Goal: Information Seeking & Learning: Learn about a topic

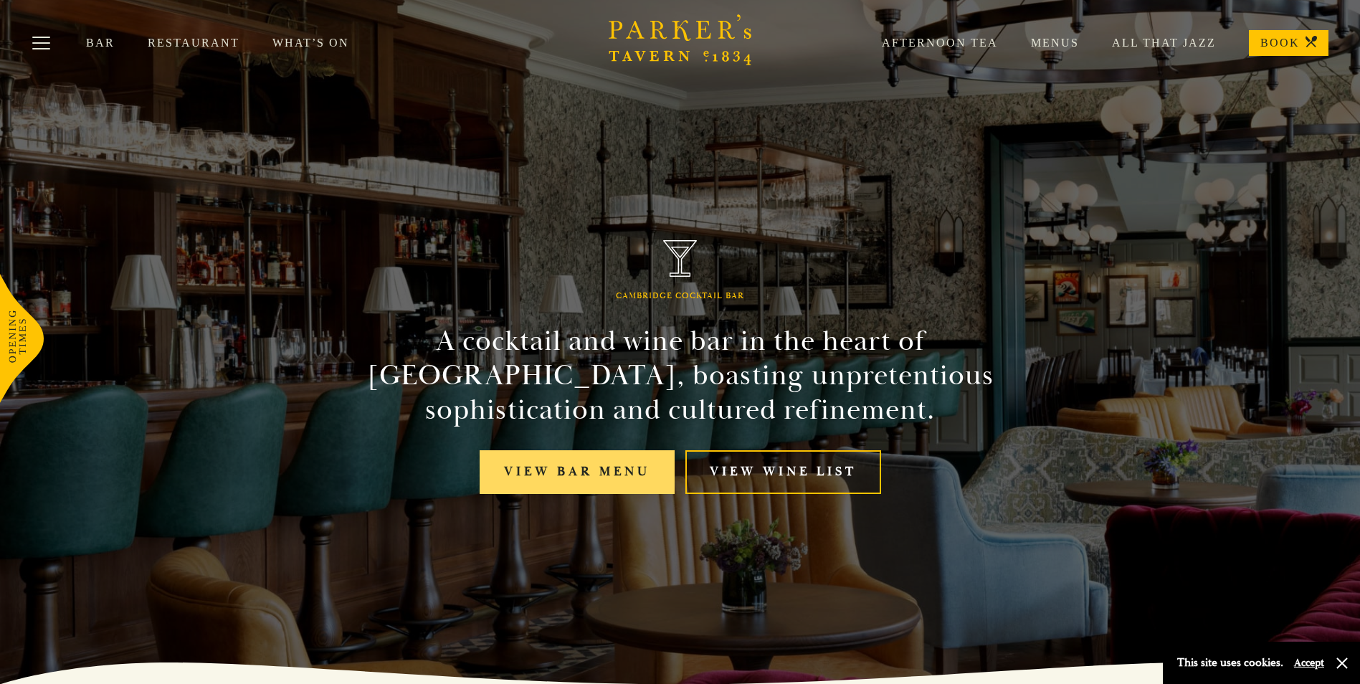
click at [642, 461] on link "View bar menu" at bounding box center [577, 472] width 195 height 44
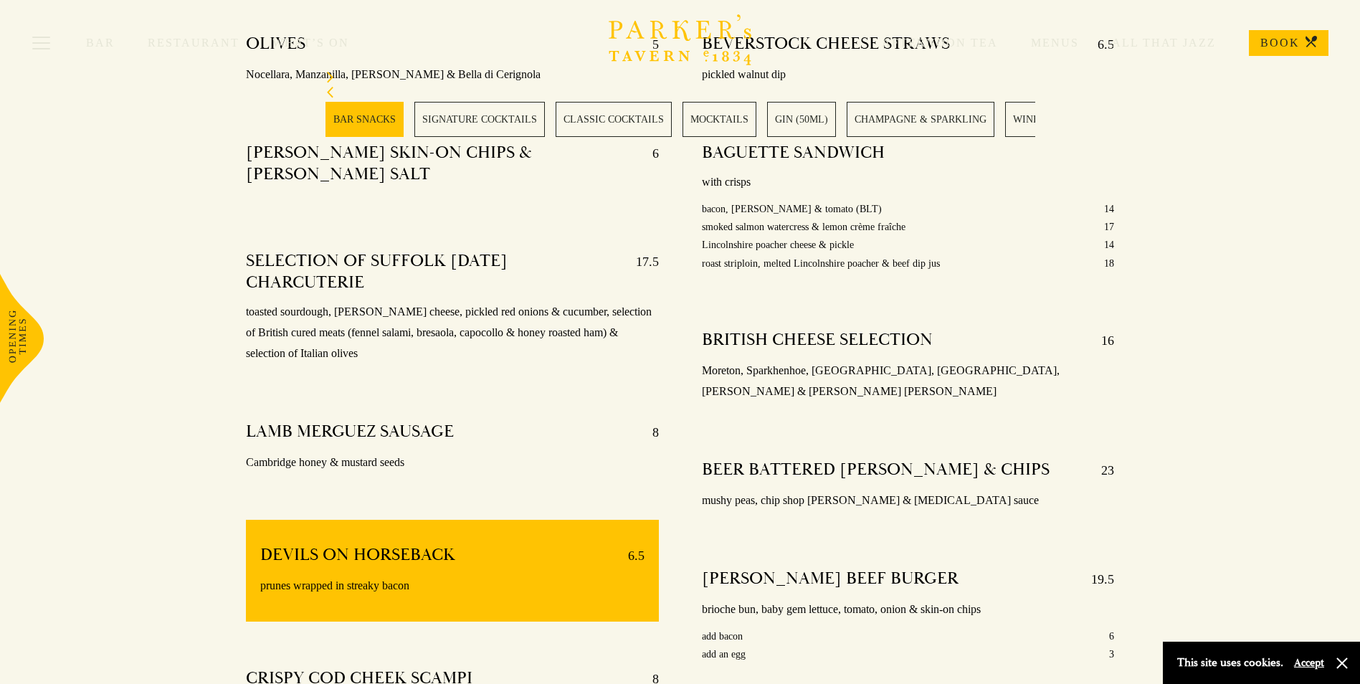
scroll to position [645, 0]
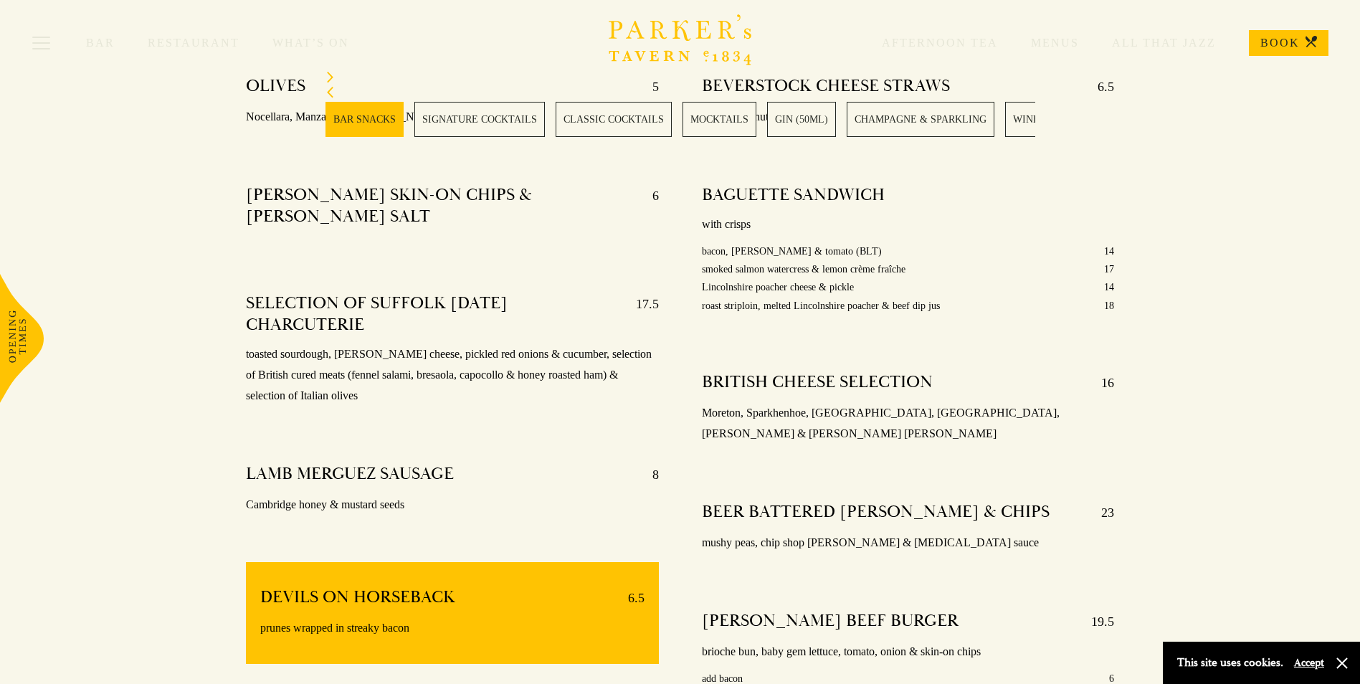
click at [559, 399] on div "OLIVES 5 Nocellara, Manzanilla, Kalamata & Bella di Cerignola [PERSON_NAME] SKI…" at bounding box center [451, 436] width 455 height 743
click at [240, 199] on div "OLIVES 5 Nocellara, Manzanilla, Kalamata & Bella di Cerignola [PERSON_NAME] SKI…" at bounding box center [451, 436] width 455 height 743
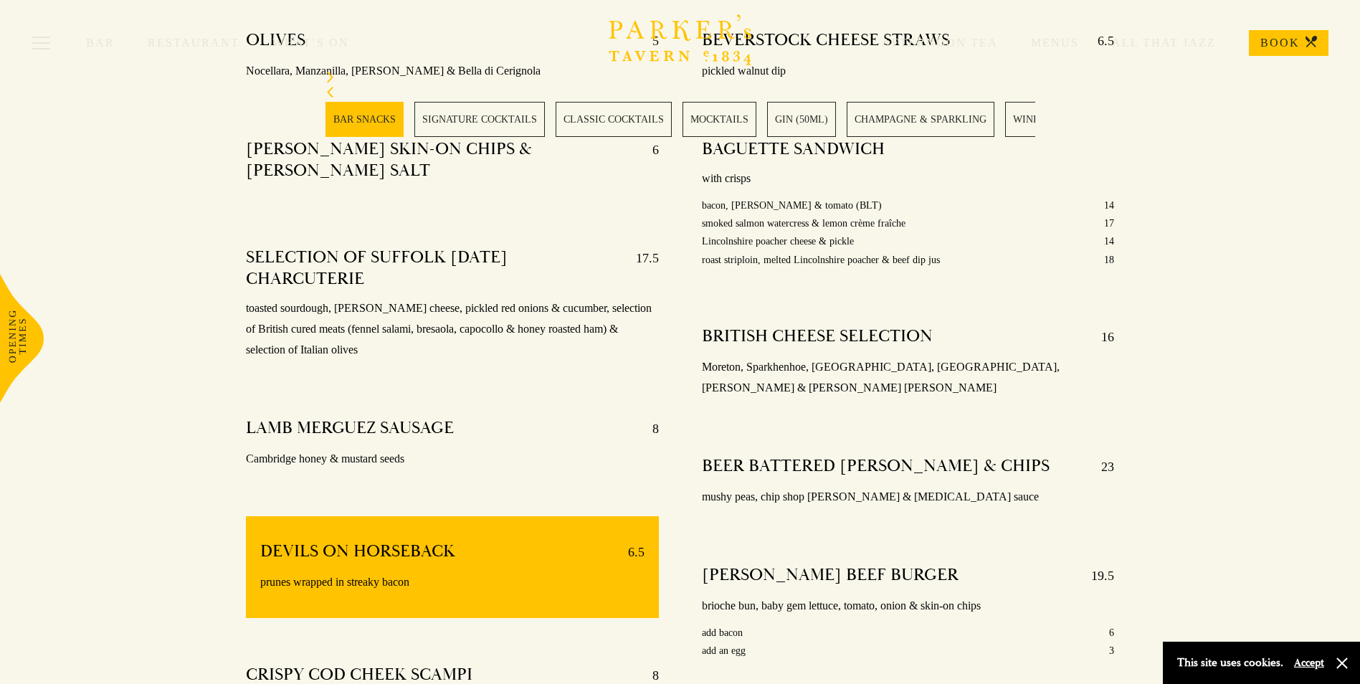
scroll to position [717, 0]
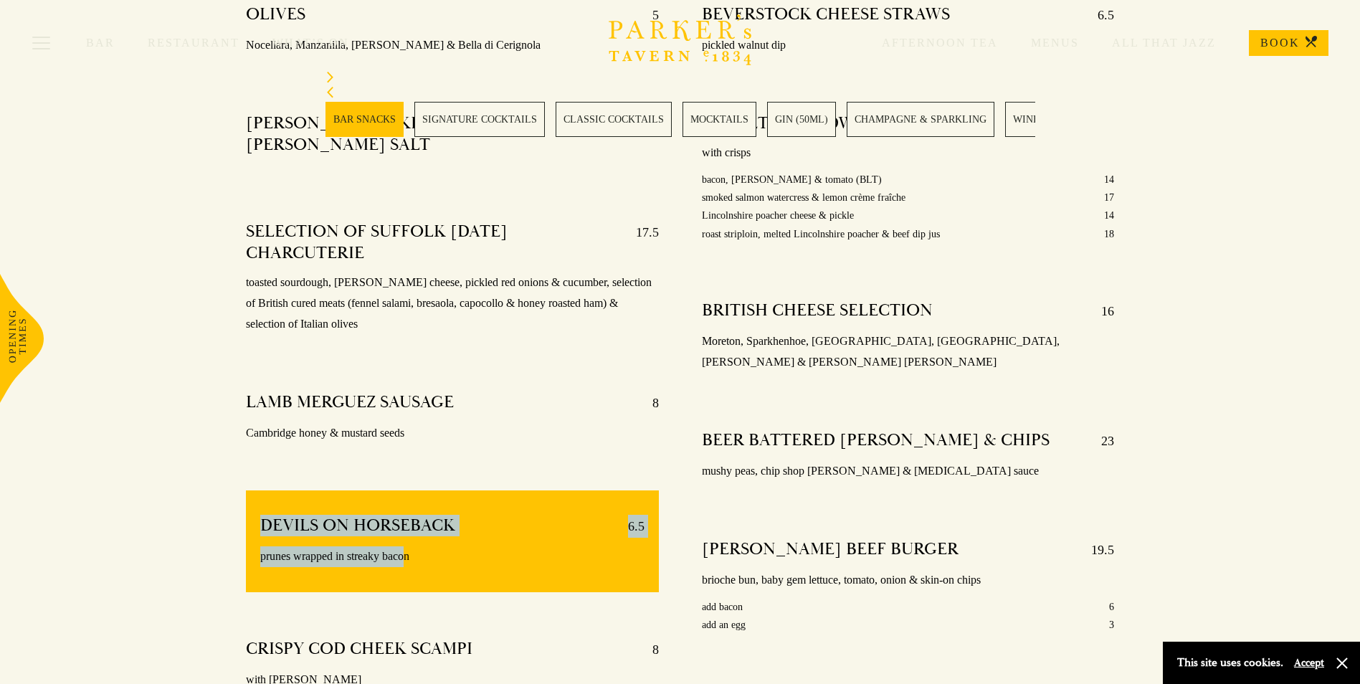
drag, startPoint x: 254, startPoint y: 507, endPoint x: 405, endPoint y: 520, distance: 151.1
click at [405, 520] on div "DEVILS ON HORSEBACK 6.5 prunes wrapped in streaky bacon" at bounding box center [452, 541] width 412 height 102
drag, startPoint x: 405, startPoint y: 520, endPoint x: 386, endPoint y: 536, distance: 24.9
click at [386, 546] on p "prunes wrapped in streaky bacon" at bounding box center [451, 556] width 383 height 21
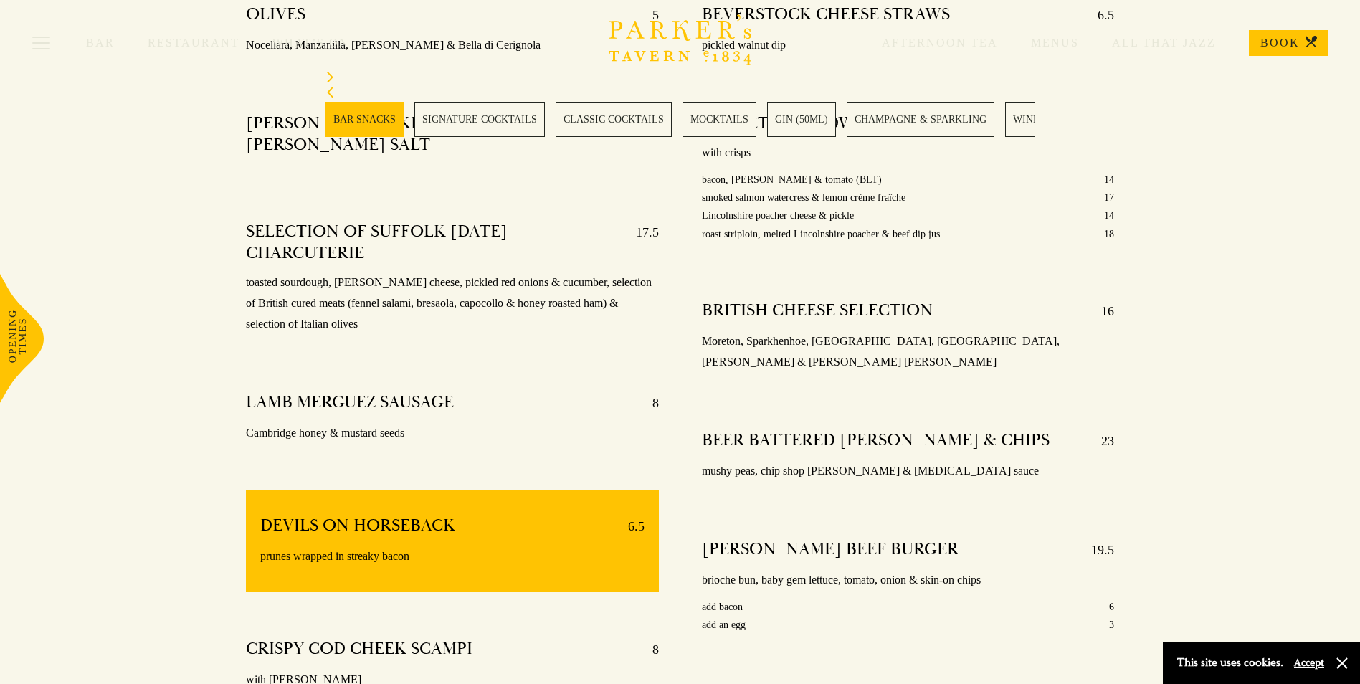
click at [527, 423] on p "Cambridge honey & mustard seeds" at bounding box center [452, 433] width 412 height 21
drag, startPoint x: 245, startPoint y: 379, endPoint x: 467, endPoint y: 406, distance: 223.8
click at [467, 406] on div "OLIVES 5 Nocellara, Manzanilla, Kalamata & Bella di Cerignola [PERSON_NAME] SKI…" at bounding box center [451, 365] width 455 height 743
drag, startPoint x: 467, startPoint y: 406, endPoint x: 544, endPoint y: 452, distance: 89.4
click at [544, 452] on div "OLIVES 5 Nocellara, Manzanilla, Kalamata & Bella di Cerignola [PERSON_NAME] SKI…" at bounding box center [451, 365] width 455 height 743
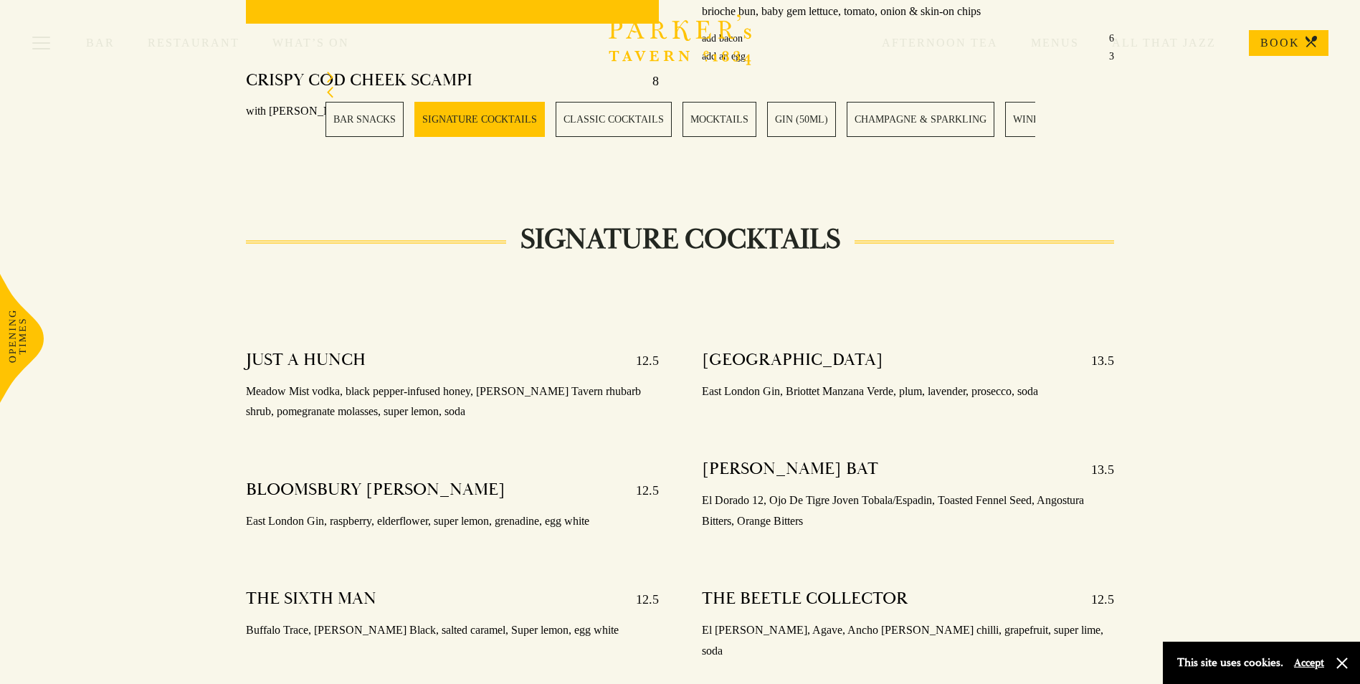
scroll to position [1290, 0]
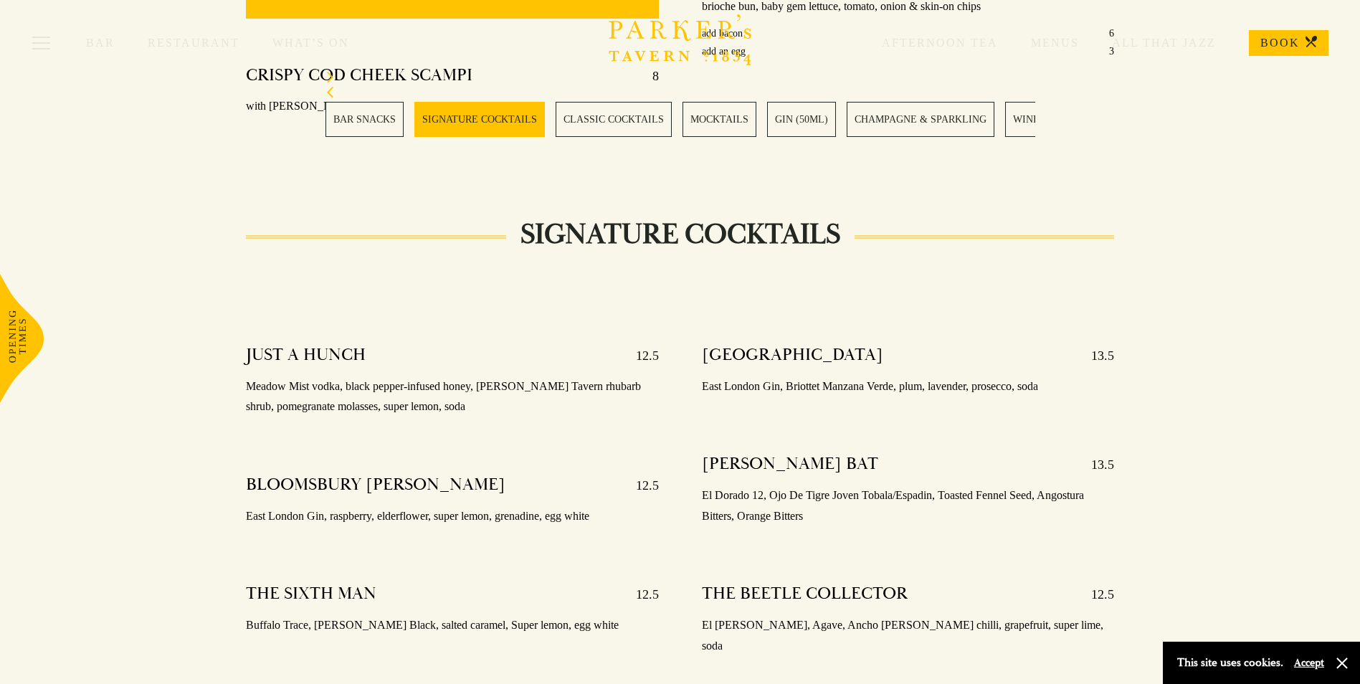
click at [292, 376] on p "Meadow Mist vodka, black pepper-infused honey, [PERSON_NAME] Tavern rhubarb shr…" at bounding box center [452, 397] width 412 height 42
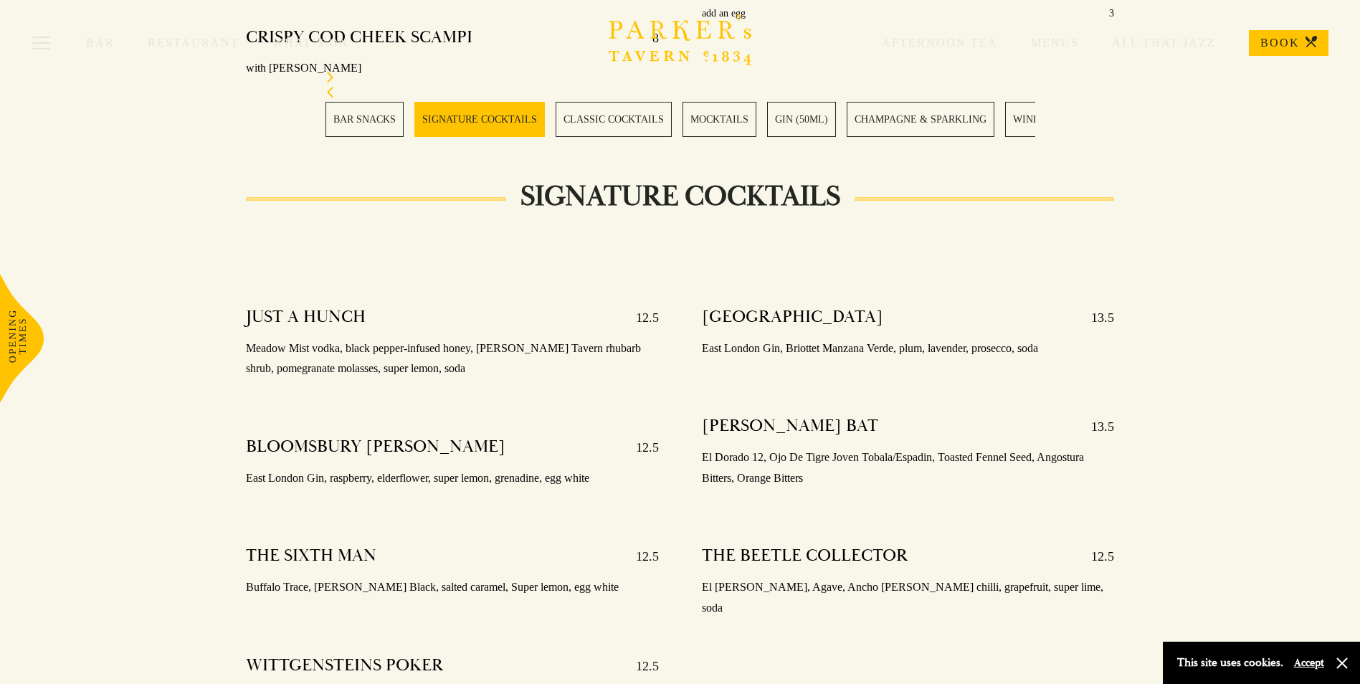
scroll to position [1362, 0]
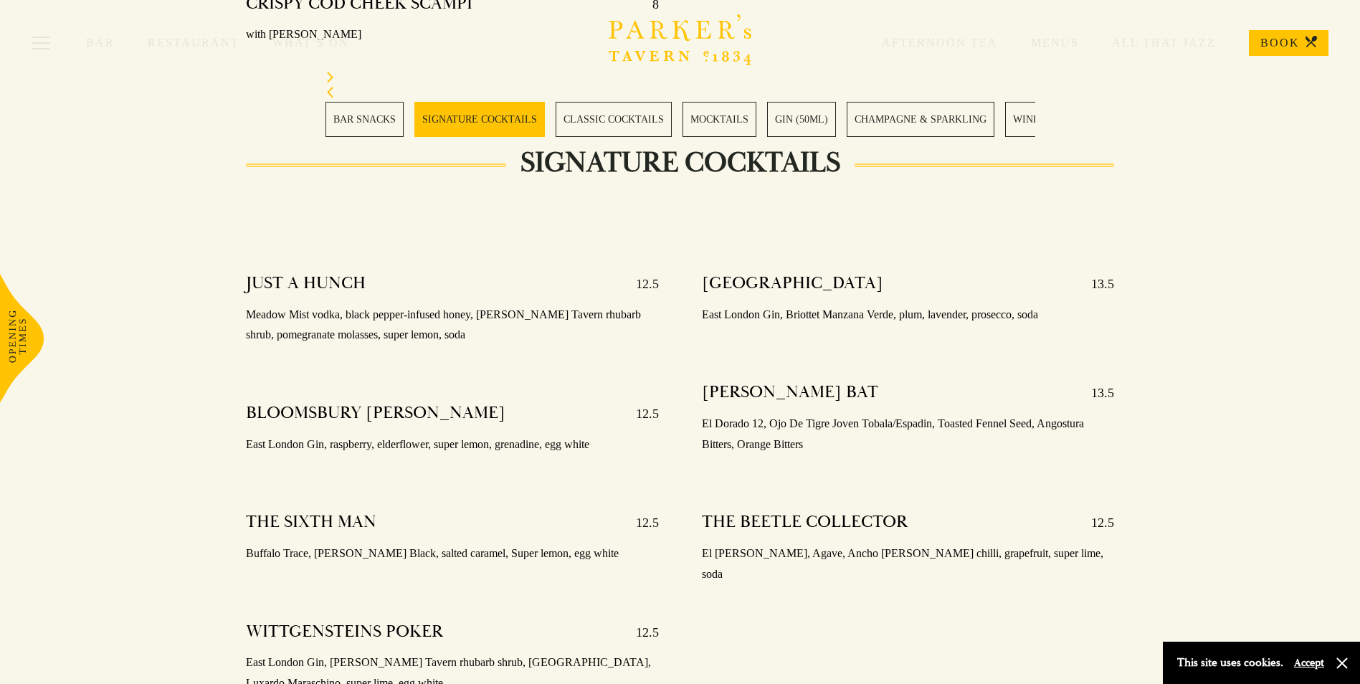
click at [318, 434] on p "East London Gin, raspberry, elderflower, super lemon, grenadine, egg white" at bounding box center [452, 444] width 412 height 21
drag, startPoint x: 278, startPoint y: 534, endPoint x: 388, endPoint y: 547, distance: 111.1
click at [388, 547] on div "THE SIXTH MAN [DEMOGRAPHIC_DATA].5 Buffalo Trace, [PERSON_NAME] Black, salted c…" at bounding box center [452, 537] width 412 height 73
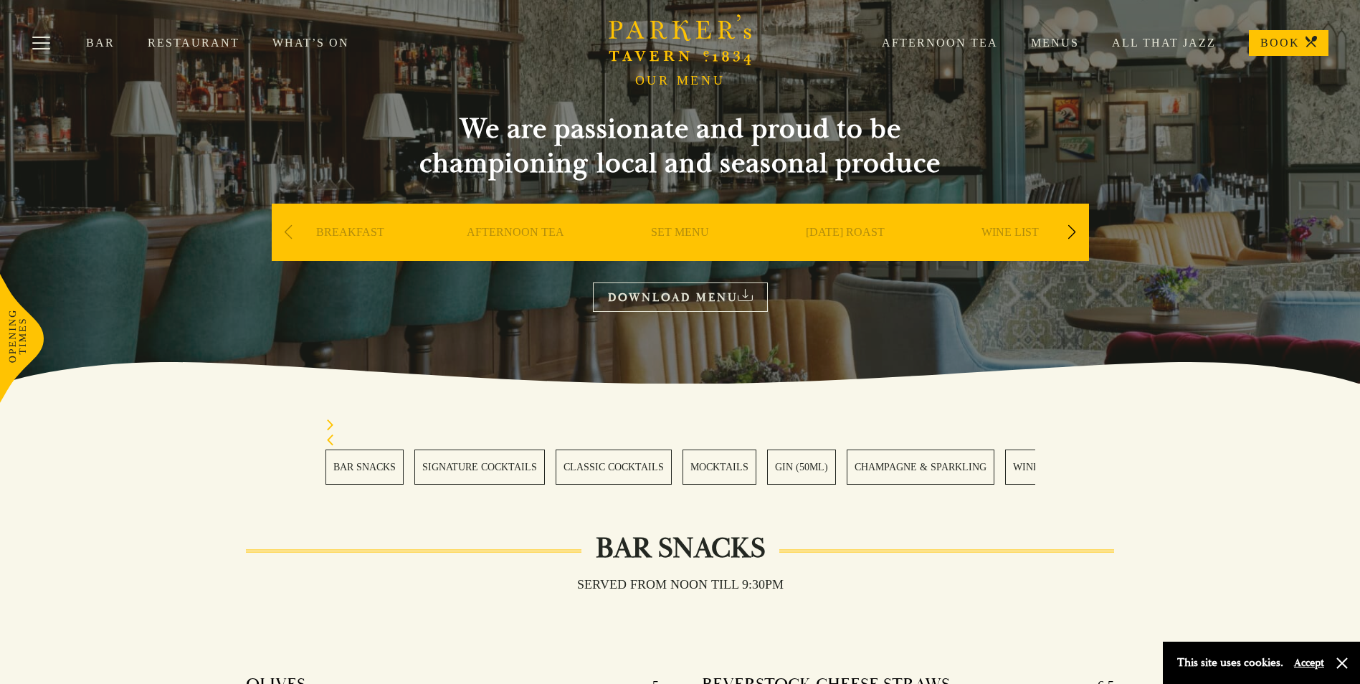
scroll to position [0, 0]
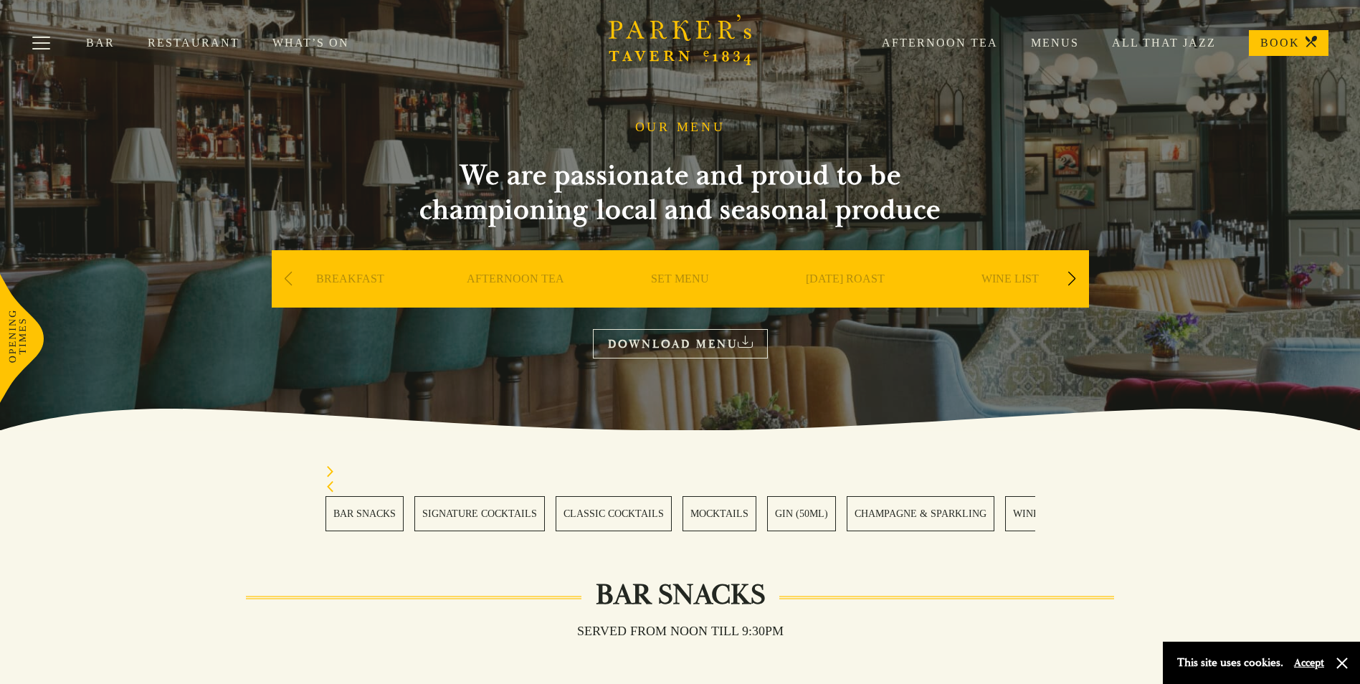
click at [280, 280] on div "Previous slide" at bounding box center [288, 279] width 19 height 32
click at [1081, 273] on div "Next slide" at bounding box center [1071, 279] width 19 height 32
click at [851, 275] on link "A LA CARTE" at bounding box center [844, 300] width 67 height 57
